Goal: Task Accomplishment & Management: Complete application form

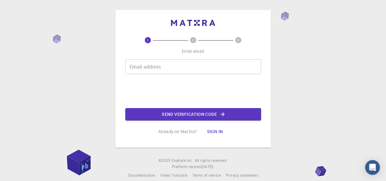
click at [179, 67] on input "Email address" at bounding box center [193, 66] width 136 height 15
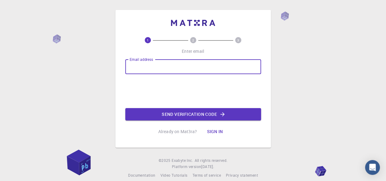
type input "[PERSON_NAME][EMAIL_ADDRESS][DOMAIN_NAME]"
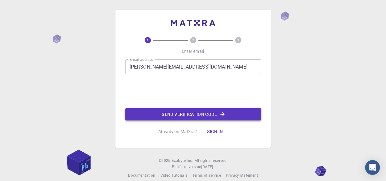
click at [204, 114] on button "Send verification code" at bounding box center [193, 114] width 136 height 12
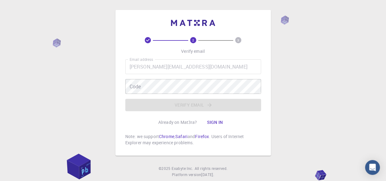
click at [215, 120] on button "Sign in" at bounding box center [215, 122] width 26 height 12
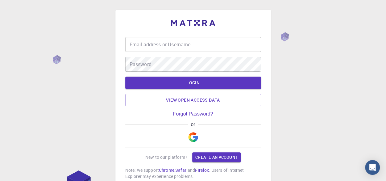
click at [187, 45] on div "Email address or Username Email address or Username" at bounding box center [193, 44] width 136 height 15
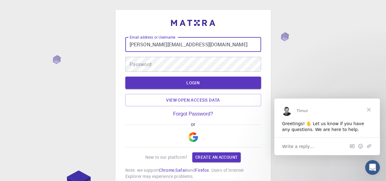
type input "[PERSON_NAME][EMAIL_ADDRESS][DOMAIN_NAME]"
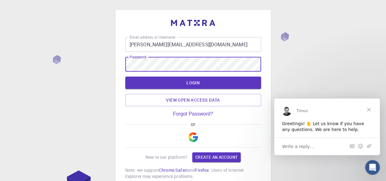
click at [192, 138] on img "button" at bounding box center [193, 137] width 10 height 10
click at [190, 82] on button "LOGIN" at bounding box center [193, 82] width 136 height 12
click at [189, 85] on button "LOGIN" at bounding box center [193, 82] width 136 height 12
click at [195, 135] on img "button" at bounding box center [193, 137] width 10 height 10
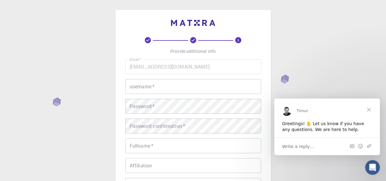
click at [164, 81] on input "username   *" at bounding box center [193, 86] width 136 height 15
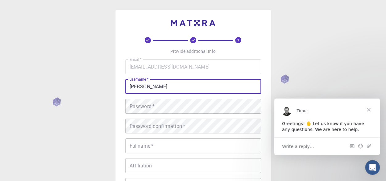
type input "[PERSON_NAME]"
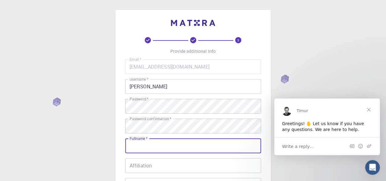
click at [213, 146] on input "Fullname   *" at bounding box center [193, 145] width 136 height 15
type input "[PERSON_NAME]"
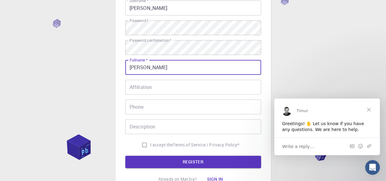
scroll to position [81, 0]
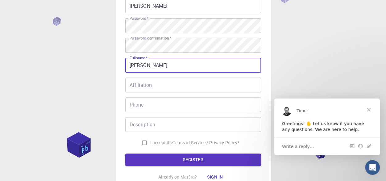
click at [141, 143] on input "I accept the Terms of Service / Privacy Policy *" at bounding box center [144, 143] width 12 height 12
checkbox input "true"
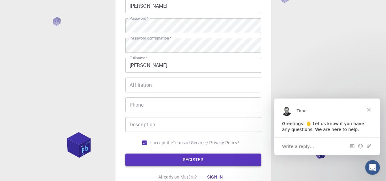
click at [195, 159] on button "REGISTER" at bounding box center [193, 159] width 136 height 12
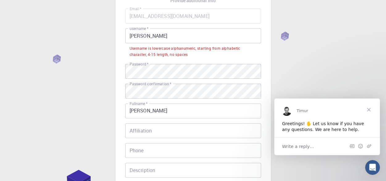
scroll to position [43, 0]
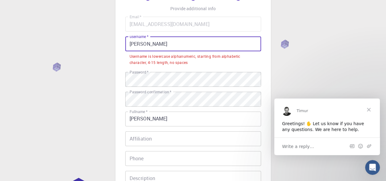
click at [159, 40] on input "[PERSON_NAME]" at bounding box center [193, 43] width 136 height 15
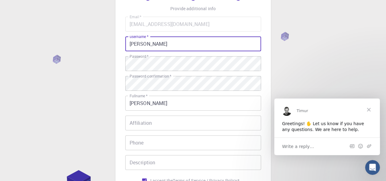
scroll to position [93, 0]
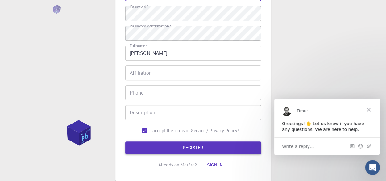
click at [230, 151] on button "REGISTER" at bounding box center [193, 147] width 136 height 12
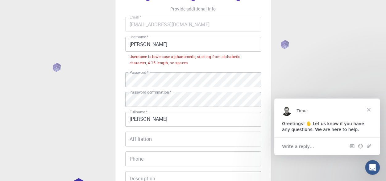
scroll to position [36, 0]
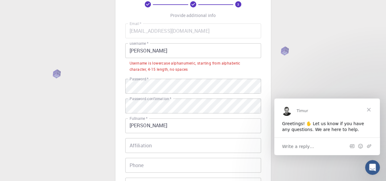
click at [142, 51] on input "[PERSON_NAME]" at bounding box center [193, 50] width 136 height 15
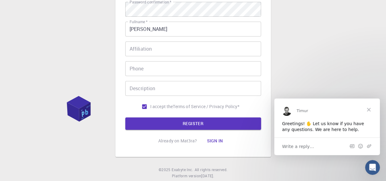
scroll to position [118, 0]
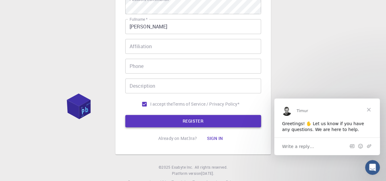
click at [236, 127] on button "REGISTER" at bounding box center [193, 121] width 136 height 12
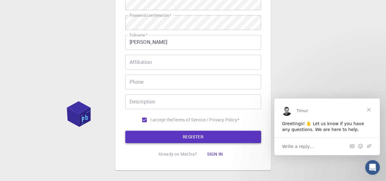
scroll to position [135, 0]
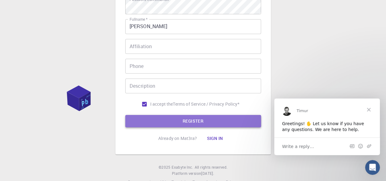
click at [217, 120] on button "REGISTER" at bounding box center [193, 121] width 136 height 12
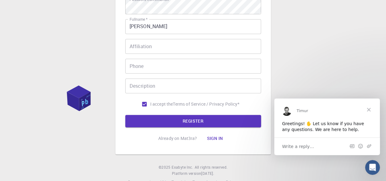
scroll to position [52, 0]
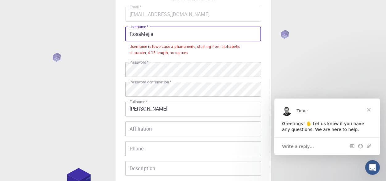
click at [163, 36] on input "RosaMejia" at bounding box center [193, 34] width 136 height 15
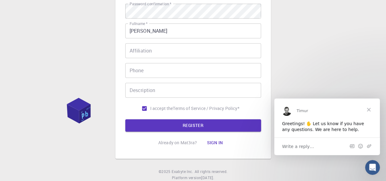
scroll to position [134, 0]
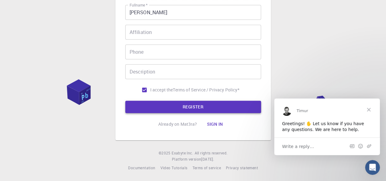
click at [201, 104] on button "REGISTER" at bounding box center [193, 107] width 136 height 12
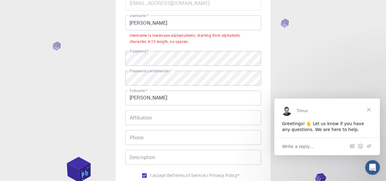
scroll to position [58, 0]
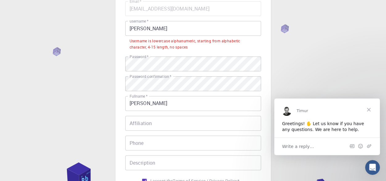
click at [164, 32] on input "[PERSON_NAME]" at bounding box center [193, 28] width 136 height 15
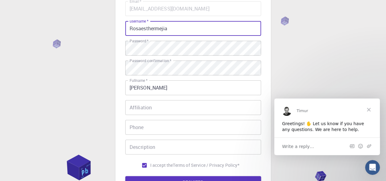
scroll to position [134, 0]
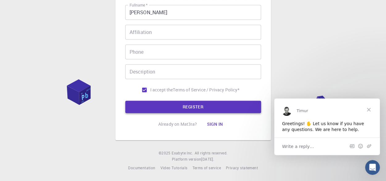
click at [198, 102] on button "REGISTER" at bounding box center [193, 107] width 136 height 12
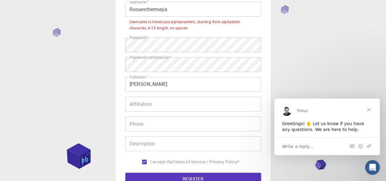
scroll to position [74, 0]
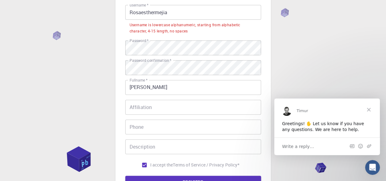
click at [175, 12] on input "Rosaesthermejia" at bounding box center [193, 12] width 136 height 15
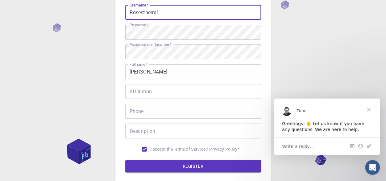
scroll to position [134, 0]
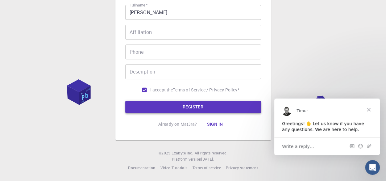
type input "Rosestherm1"
click at [203, 102] on button "REGISTER" at bounding box center [193, 107] width 136 height 12
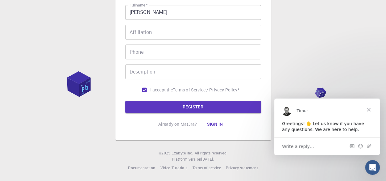
scroll to position [146, 0]
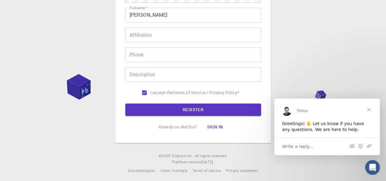
click at [198, 53] on input "Phone" at bounding box center [193, 54] width 136 height 15
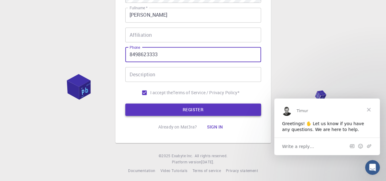
click at [204, 109] on button "REGISTER" at bounding box center [193, 109] width 136 height 12
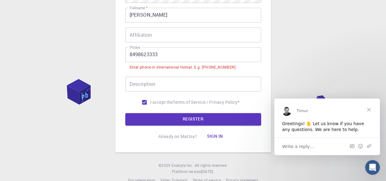
click at [129, 53] on input "8498623333" at bounding box center [193, 54] width 136 height 15
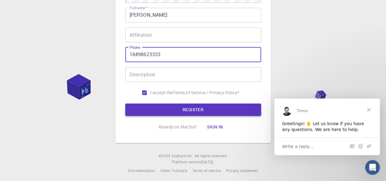
click at [242, 105] on button "REGISTER" at bounding box center [193, 109] width 136 height 12
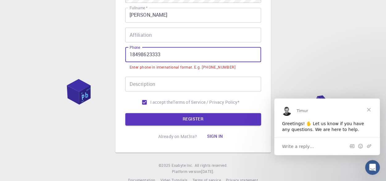
click at [128, 54] on input "18498623333" at bounding box center [193, 54] width 136 height 15
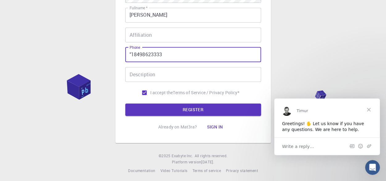
type input "18498623333"
